Goal: Share content: Share content

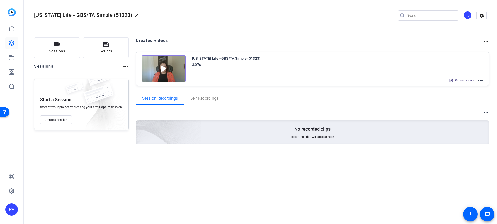
click at [162, 67] on img at bounding box center [164, 68] width 44 height 27
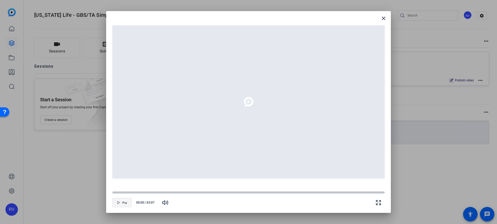
click at [122, 203] on span "Play" at bounding box center [124, 203] width 5 height 3
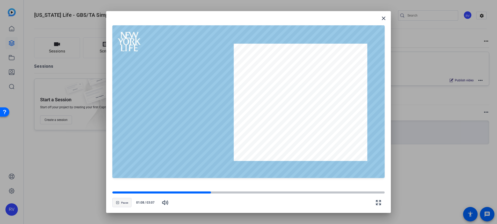
click at [114, 204] on span "button" at bounding box center [122, 203] width 19 height 12
click at [126, 203] on span "Pause" at bounding box center [124, 203] width 7 height 3
click at [382, 20] on mat-icon "close" at bounding box center [383, 18] width 6 height 6
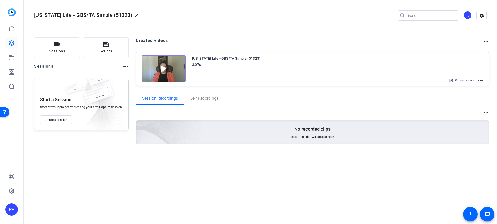
click at [461, 81] on span "Publish video" at bounding box center [464, 80] width 19 height 4
click at [465, 80] on div "Share" at bounding box center [467, 80] width 18 height 7
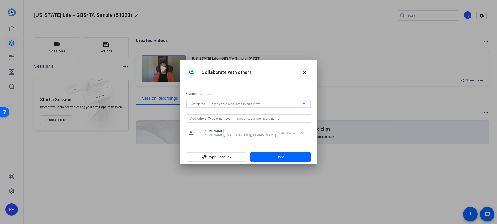
click at [259, 103] on span "Restricted – Only people with access can view" at bounding box center [225, 104] width 70 height 4
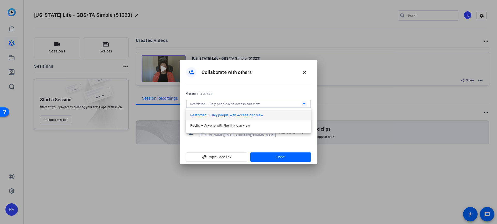
click at [259, 103] on div at bounding box center [248, 112] width 497 height 224
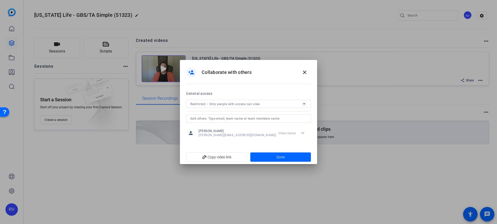
click at [259, 103] on span "Restricted – Only people with access can view" at bounding box center [225, 104] width 70 height 4
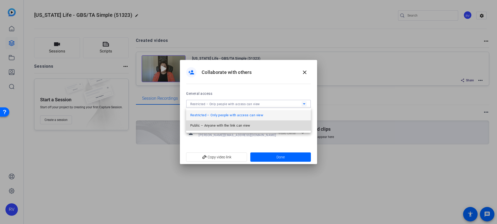
click at [221, 126] on span "Public – Anyone with the link can view" at bounding box center [220, 126] width 60 height 6
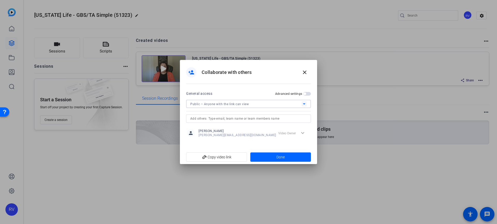
click at [309, 94] on span "button" at bounding box center [307, 94] width 8 height 4
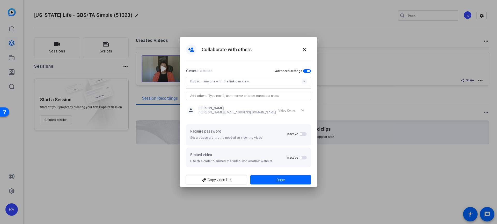
click at [307, 70] on span "button" at bounding box center [308, 71] width 3 height 3
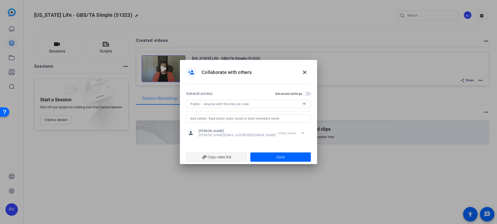
click at [218, 157] on span "add_link Copy video link" at bounding box center [216, 157] width 53 height 10
click at [91, 180] on div at bounding box center [248, 112] width 497 height 224
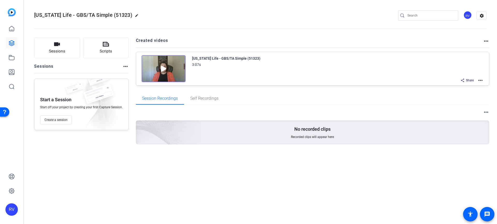
click at [135, 15] on mat-icon "edit" at bounding box center [138, 17] width 6 height 6
click at [46, 14] on input "[US_STATE] Life - GBS/TA Simple (51323)" at bounding box center [55, 15] width 34 height 6
drag, startPoint x: 39, startPoint y: 14, endPoint x: 121, endPoint y: 24, distance: 83.2
click at [121, 24] on div "New York Life - GBS/TA Simple (51323) check_circle clear RV settings" at bounding box center [260, 15] width 452 height 39
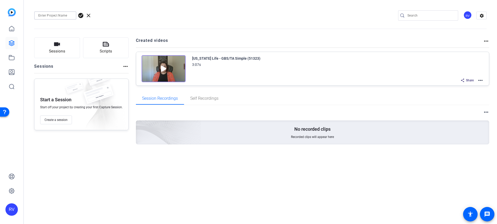
scroll to position [0, 0]
type input "CI-Client Readiness"
click at [81, 14] on span "check_circle" at bounding box center [81, 15] width 6 height 6
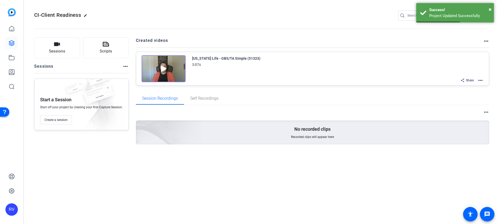
click at [480, 80] on mat-icon "more_horiz" at bounding box center [480, 80] width 6 height 6
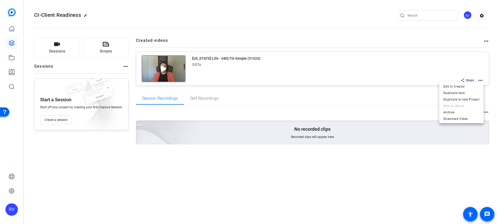
click at [280, 10] on div at bounding box center [248, 112] width 497 height 224
click at [486, 41] on mat-icon "more_horiz" at bounding box center [486, 41] width 6 height 6
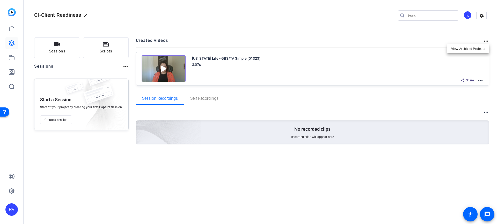
drag, startPoint x: 407, startPoint y: 39, endPoint x: 434, endPoint y: 71, distance: 41.7
click at [407, 39] on div at bounding box center [248, 112] width 497 height 224
click at [478, 79] on mat-icon "more_horiz" at bounding box center [480, 80] width 6 height 6
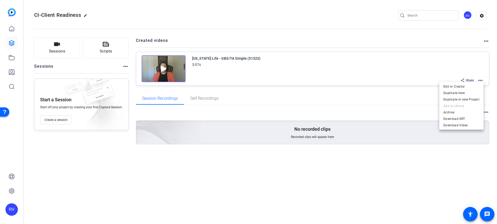
click at [339, 106] on div at bounding box center [248, 112] width 497 height 224
click at [482, 81] on mat-icon "more_horiz" at bounding box center [480, 80] width 6 height 6
click at [470, 84] on span "Edit in Creator" at bounding box center [461, 87] width 36 height 6
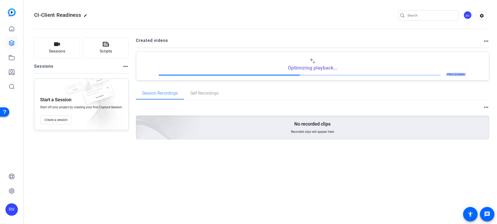
click at [332, 69] on p "Optimizing playback..." at bounding box center [312, 68] width 49 height 6
drag, startPoint x: 332, startPoint y: 69, endPoint x: 289, endPoint y: 65, distance: 42.9
click at [289, 65] on p "Optimizing playback..." at bounding box center [312, 68] width 49 height 6
click at [292, 39] on h2 "Created videos" at bounding box center [309, 43] width 347 height 10
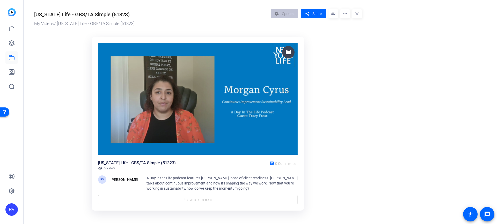
click at [102, 169] on div "visibility 5 Views" at bounding box center [106, 168] width 17 height 4
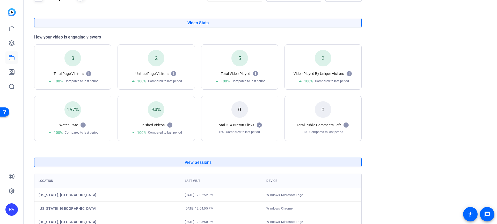
scroll to position [74, 0]
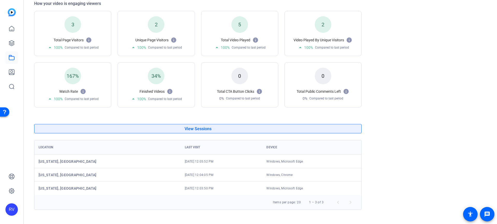
click at [204, 131] on span "View Sessions" at bounding box center [197, 129] width 27 height 4
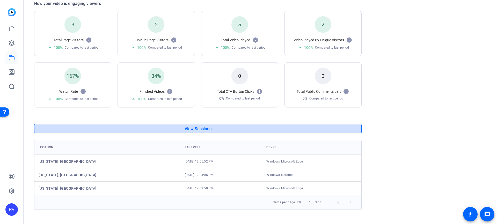
click at [204, 131] on span "View Sessions" at bounding box center [197, 129] width 27 height 4
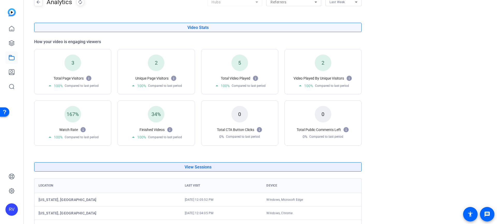
scroll to position [0, 0]
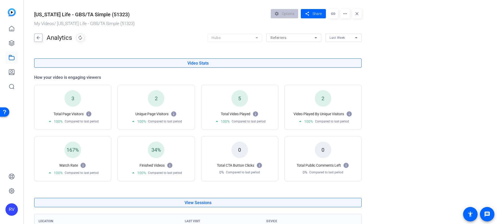
click at [41, 36] on mat-icon "arrow_back" at bounding box center [38, 38] width 8 height 8
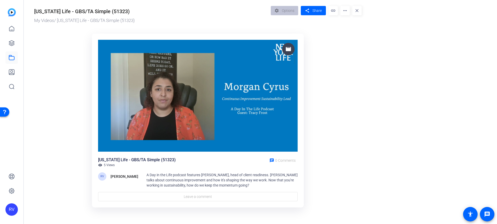
scroll to position [5, 0]
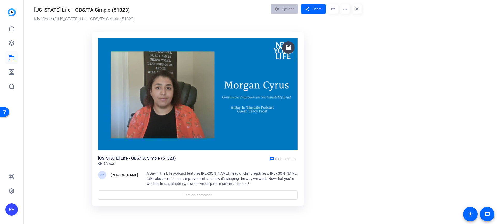
click at [107, 165] on span "5 Views" at bounding box center [109, 164] width 11 height 4
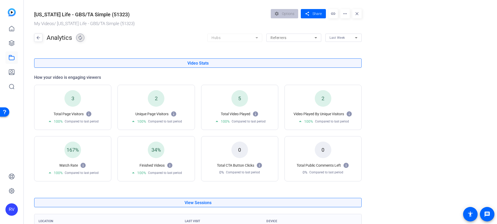
click at [81, 37] on mat-icon "autorenew" at bounding box center [80, 38] width 8 height 8
click at [75, 101] on div "3" at bounding box center [72, 98] width 17 height 17
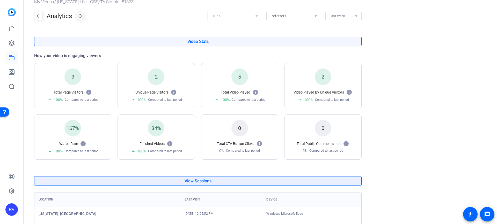
scroll to position [74, 0]
